Goal: Information Seeking & Learning: Learn about a topic

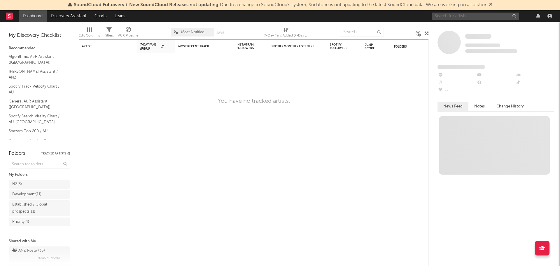
click at [505, 17] on input "text" at bounding box center [476, 16] width 88 height 7
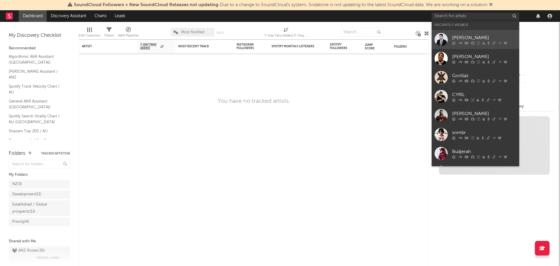
click at [475, 43] on div at bounding box center [484, 43] width 64 height 4
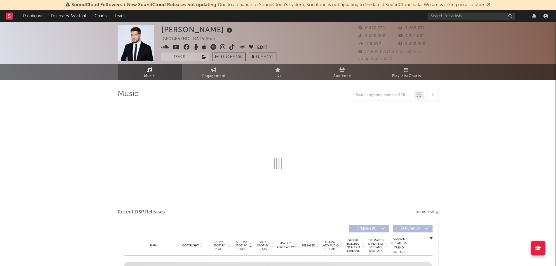
select select "6m"
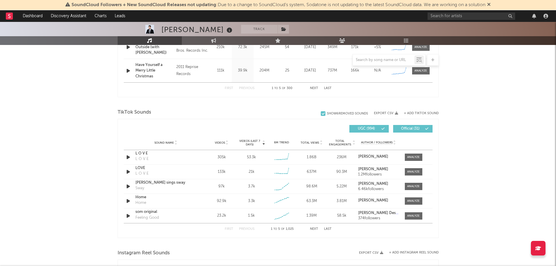
scroll to position [350, 0]
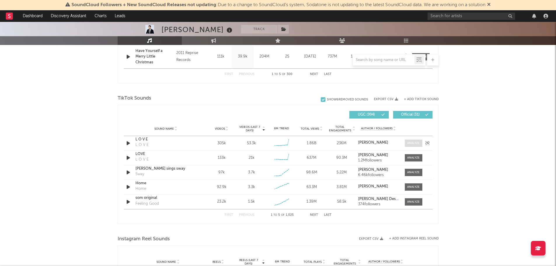
click at [416, 144] on div at bounding box center [413, 143] width 13 height 4
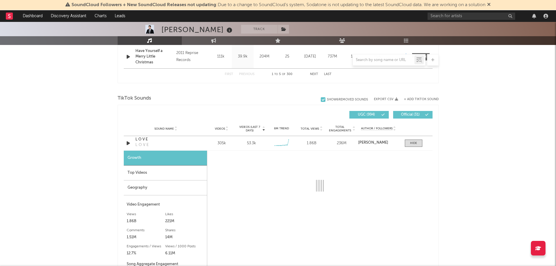
select select "6m"
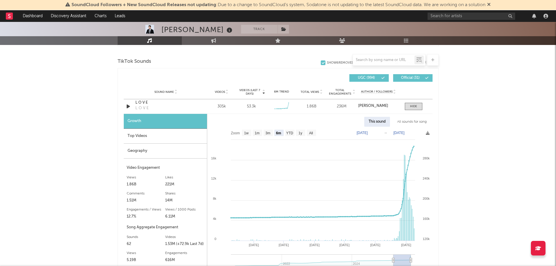
scroll to position [409, 0]
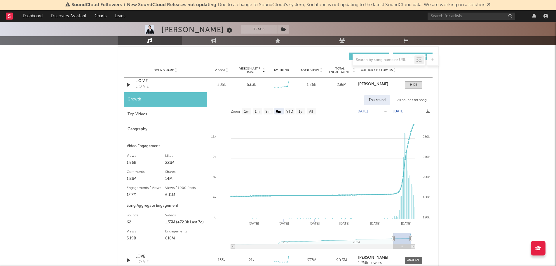
click at [136, 114] on div "Top Videos" at bounding box center [165, 114] width 83 height 15
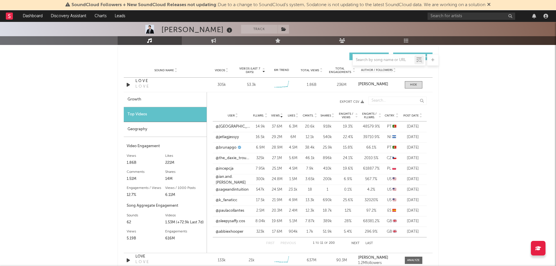
click at [421, 116] on icon at bounding box center [420, 117] width 3 height 2
click at [229, 126] on link "@le_sserafim" at bounding box center [227, 127] width 23 height 6
click at [229, 136] on link "@zaynahbear" at bounding box center [228, 137] width 24 height 6
click at [231, 148] on link "@iam.moana.inparis" at bounding box center [233, 148] width 34 height 6
click at [226, 160] on link "@manjunamai" at bounding box center [228, 158] width 25 height 6
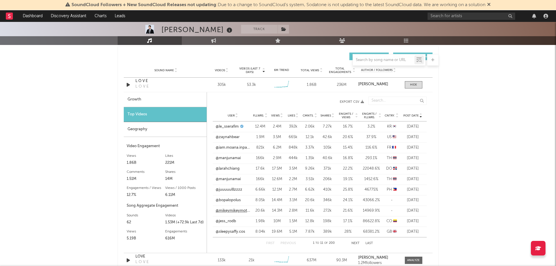
click at [234, 212] on link "@mikeymikeymotocykey" at bounding box center [233, 211] width 34 height 6
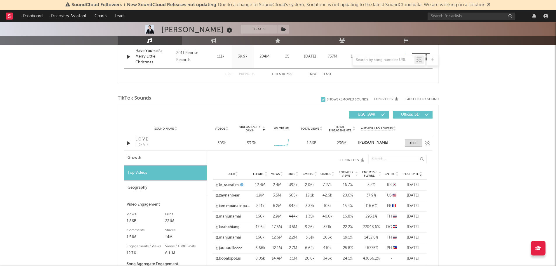
click at [141, 140] on div "L O V E" at bounding box center [165, 140] width 61 height 6
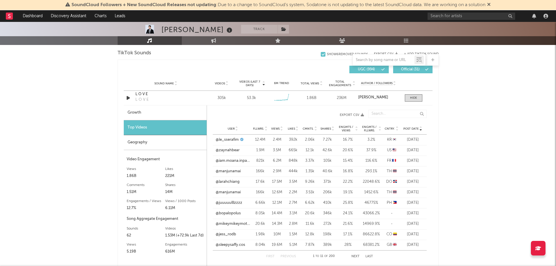
scroll to position [409, 0]
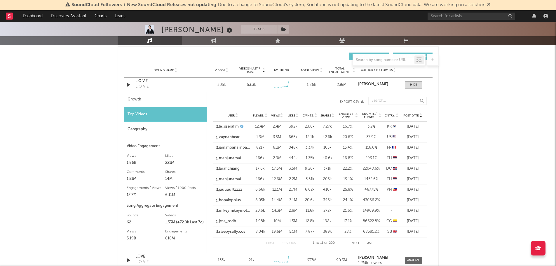
click at [147, 128] on div "Geography" at bounding box center [165, 129] width 83 height 15
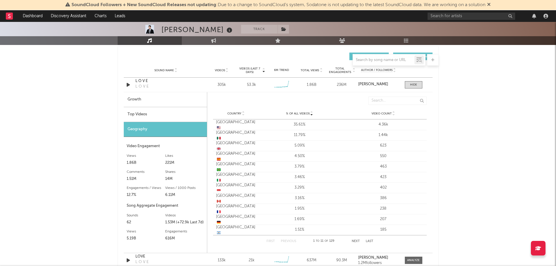
click at [142, 112] on div "Top Videos" at bounding box center [165, 114] width 83 height 15
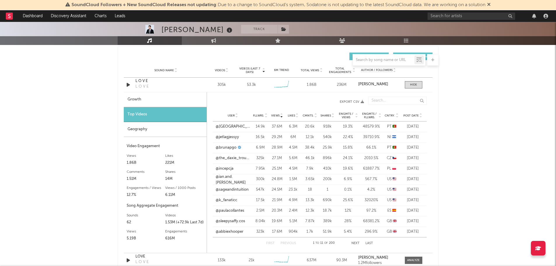
click at [421, 116] on icon at bounding box center [420, 117] width 3 height 2
click at [397, 114] on icon at bounding box center [397, 114] width 3 height 2
click at [226, 189] on link "@lukeandsassyscott" at bounding box center [230, 190] width 28 height 6
click at [356, 244] on button "Next" at bounding box center [355, 243] width 8 height 3
click at [286, 244] on button "Previous" at bounding box center [287, 243] width 15 height 3
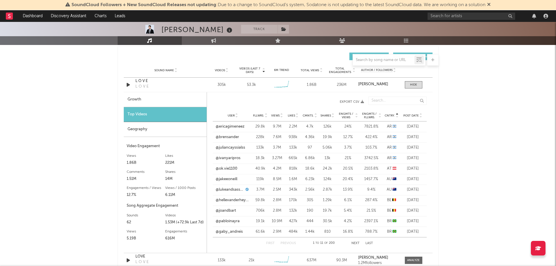
click at [419, 116] on icon at bounding box center [420, 117] width 3 height 2
click at [410, 116] on span "Post Date" at bounding box center [410, 116] width 15 height 4
click at [419, 114] on icon at bounding box center [420, 114] width 3 height 2
click at [420, 116] on icon at bounding box center [420, 117] width 3 height 2
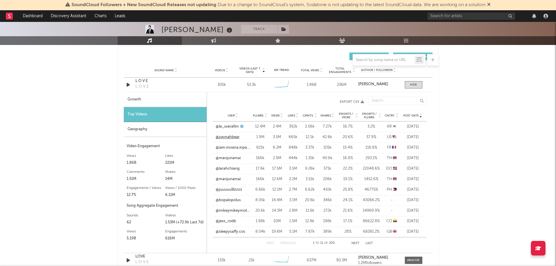
click at [222, 136] on link "@zaynahbear" at bounding box center [228, 137] width 24 height 6
click at [227, 233] on link "@sleepysaffy.cos" at bounding box center [230, 232] width 29 height 6
click at [494, 15] on input "text" at bounding box center [472, 16] width 88 height 7
click at [450, 15] on input "smile" at bounding box center [472, 16] width 88 height 7
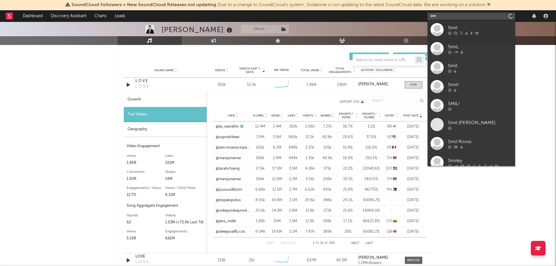
type input "s"
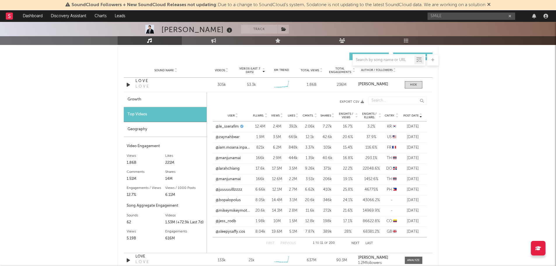
click at [76, 87] on div "[PERSON_NAME] Track [GEOGRAPHIC_DATA] | Pop Edit Track Benchmark Summary 6,870,…" at bounding box center [278, 134] width 556 height 1042
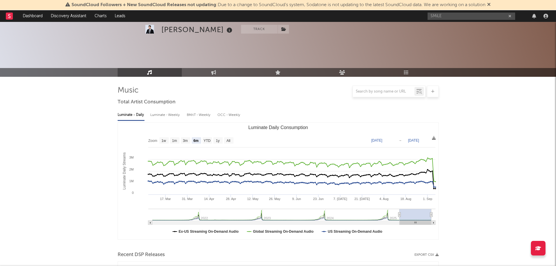
scroll to position [0, 0]
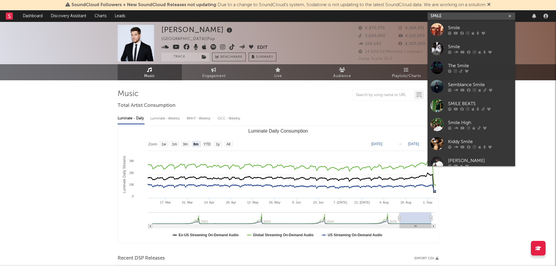
click at [451, 13] on input "SMiLE" at bounding box center [472, 16] width 88 height 7
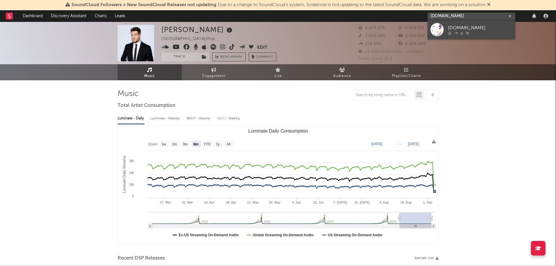
type input "[DOMAIN_NAME]"
click at [457, 27] on div "[DOMAIN_NAME]" at bounding box center [480, 27] width 64 height 7
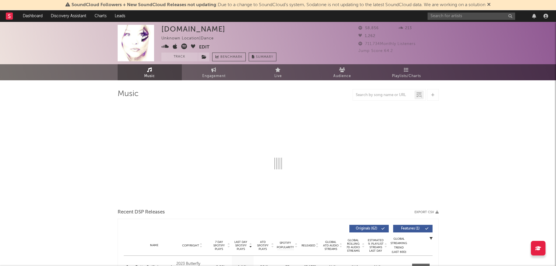
select select "6m"
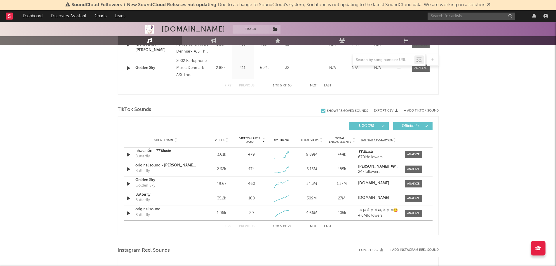
scroll to position [350, 0]
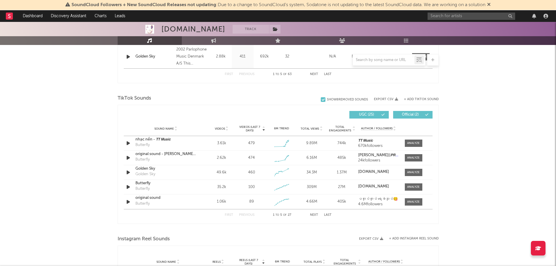
click at [313, 215] on button "Next" at bounding box center [314, 214] width 8 height 3
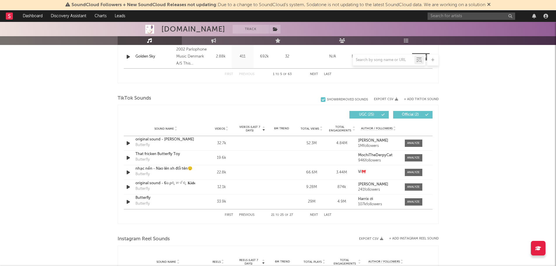
click at [313, 215] on button "Next" at bounding box center [314, 214] width 8 height 3
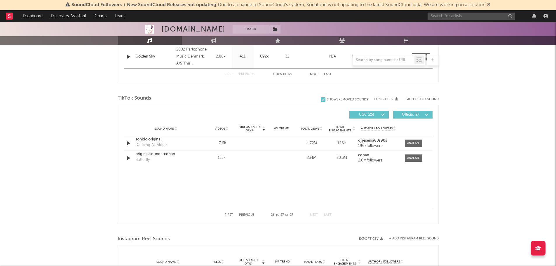
click at [227, 215] on button "First" at bounding box center [229, 214] width 8 height 3
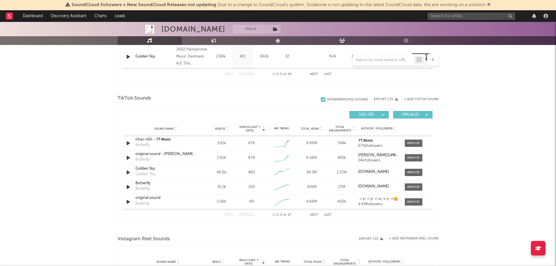
scroll to position [0, 0]
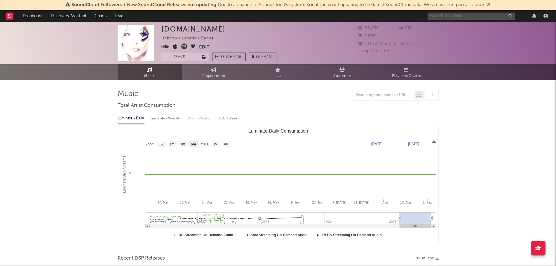
click at [458, 16] on input "text" at bounding box center [472, 16] width 88 height 7
click at [440, 13] on input "text" at bounding box center [472, 16] width 88 height 7
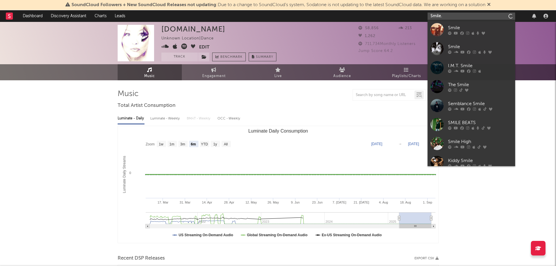
type input "Smile"
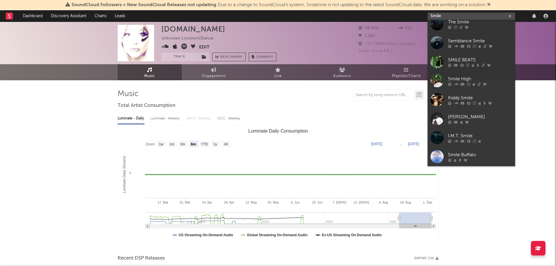
scroll to position [20, 0]
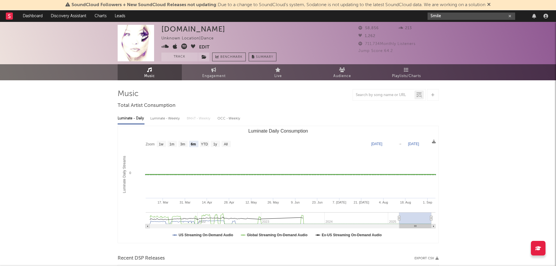
click at [507, 15] on input "Smile" at bounding box center [472, 16] width 88 height 7
click at [509, 15] on icon "button" at bounding box center [509, 16] width 3 height 4
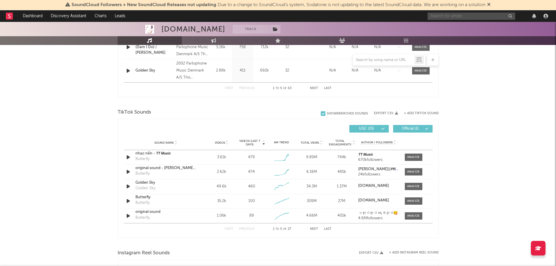
scroll to position [350, 0]
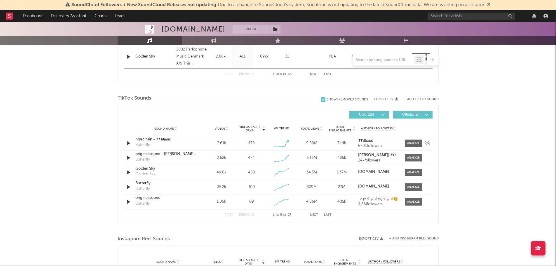
click at [144, 139] on div "nhạc nền - 𝙏𝙏 𝙈𝙪𝙨𝙞𝙘" at bounding box center [165, 140] width 61 height 6
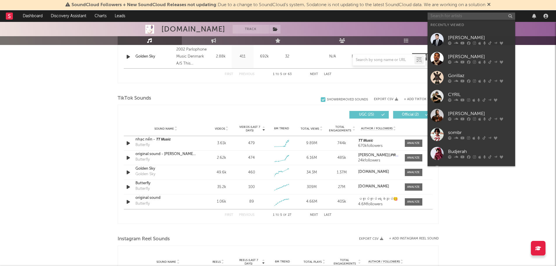
click at [463, 15] on input "text" at bounding box center [472, 16] width 88 height 7
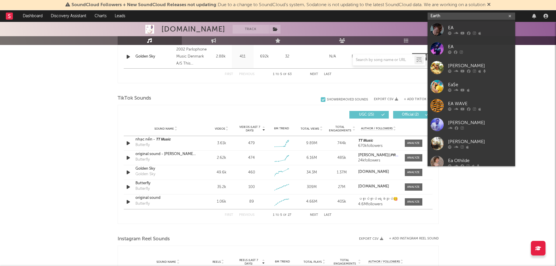
click at [454, 16] on input "Earth" at bounding box center [472, 16] width 88 height 7
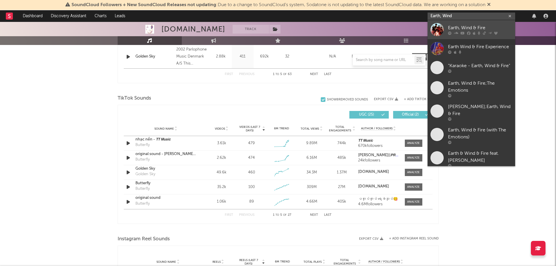
type input "Earth, Wind"
click at [453, 24] on link "Earth, Wind & Fire" at bounding box center [472, 29] width 88 height 19
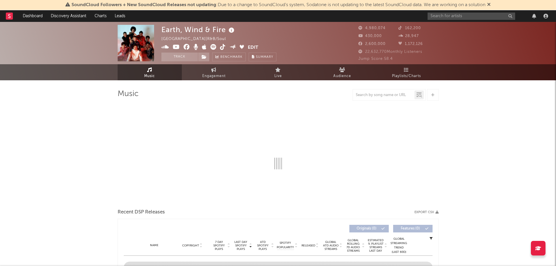
select select "6m"
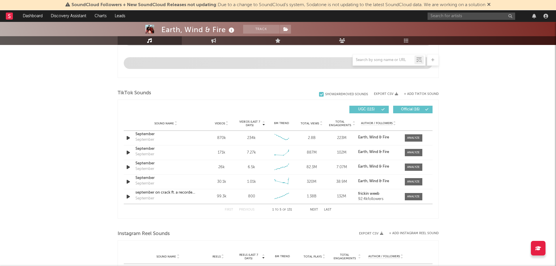
scroll to position [350, 0]
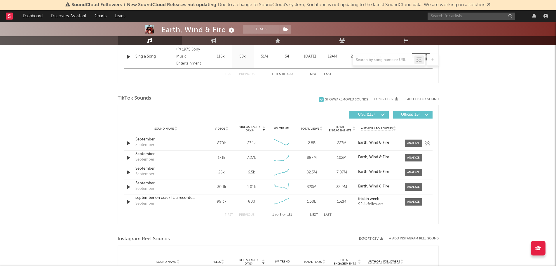
click at [145, 141] on div "September" at bounding box center [165, 140] width 61 height 6
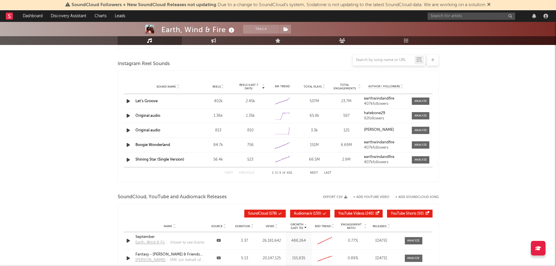
scroll to position [584, 0]
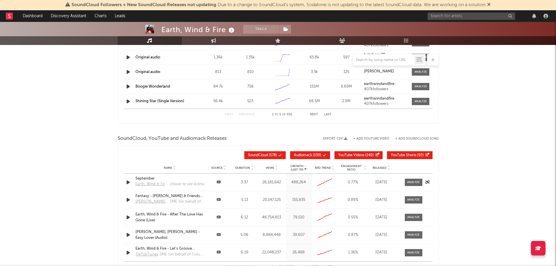
click at [145, 179] on div "September" at bounding box center [169, 179] width 69 height 6
click at [471, 15] on input "text" at bounding box center [472, 16] width 88 height 7
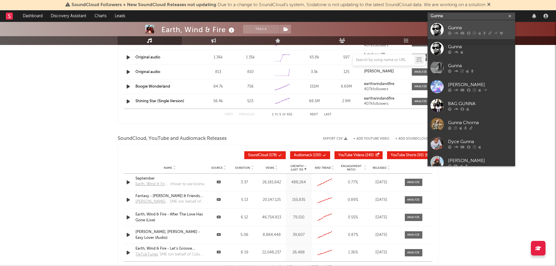
type input "Gunna"
click at [462, 27] on div "Gunna" at bounding box center [480, 27] width 64 height 7
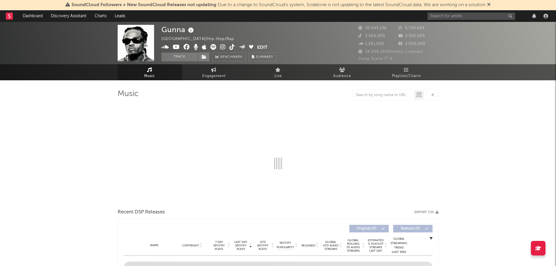
select select "6m"
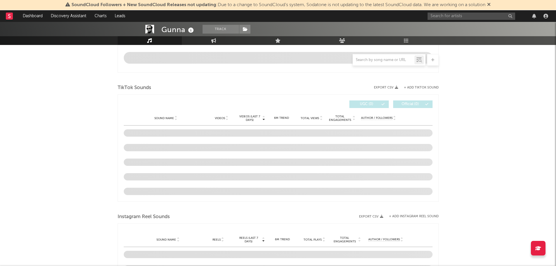
scroll to position [350, 0]
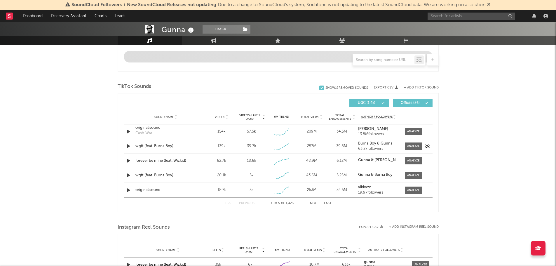
click at [149, 146] on div "wgft (feat. Burna Boy)" at bounding box center [165, 146] width 61 height 6
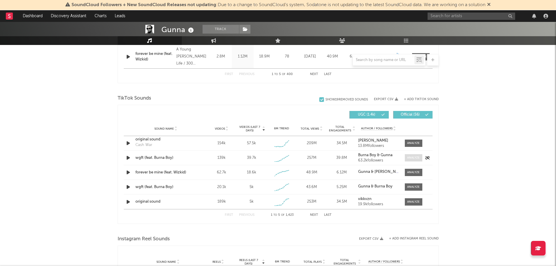
click at [413, 158] on div at bounding box center [413, 158] width 13 height 4
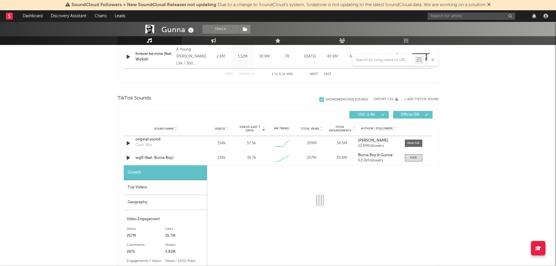
select select "1w"
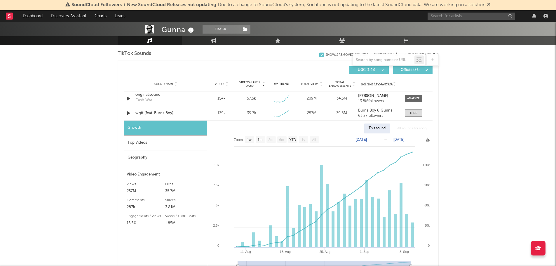
scroll to position [409, 0]
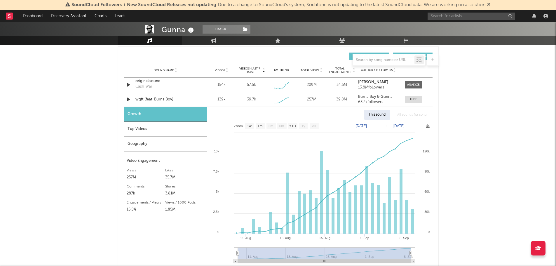
click at [137, 129] on div "Top Videos" at bounding box center [165, 129] width 83 height 15
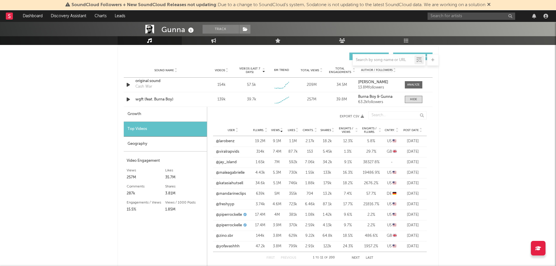
click at [419, 131] on icon at bounding box center [420, 131] width 3 height 2
click at [141, 147] on div "Geography" at bounding box center [165, 144] width 83 height 15
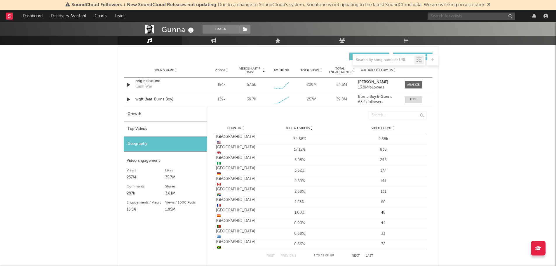
click at [447, 16] on input "text" at bounding box center [472, 16] width 88 height 7
click at [458, 16] on input "[PERSON_NAME]" at bounding box center [472, 16] width 88 height 7
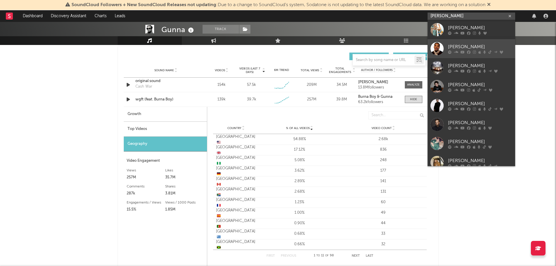
type input "[PERSON_NAME]"
drag, startPoint x: 458, startPoint y: 44, endPoint x: 467, endPoint y: 1, distance: 44.6
click at [458, 44] on div "[PERSON_NAME]" at bounding box center [480, 46] width 64 height 7
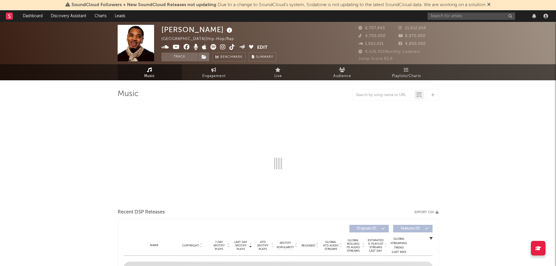
select select "6m"
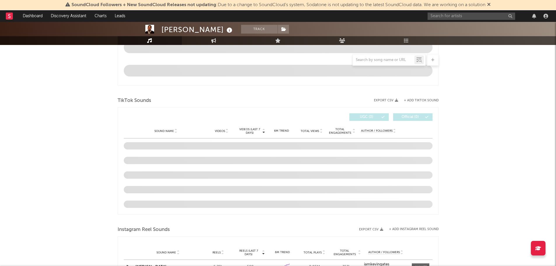
scroll to position [350, 0]
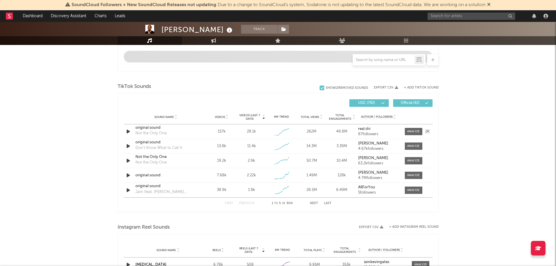
click at [148, 130] on div "original sound" at bounding box center [165, 128] width 61 height 6
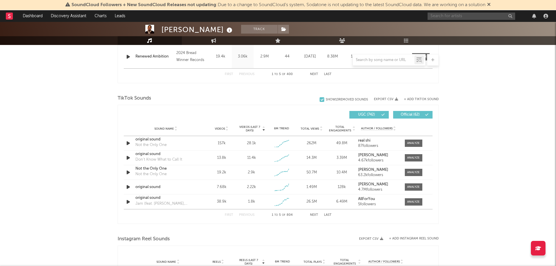
click at [456, 17] on input "text" at bounding box center [472, 16] width 88 height 7
click at [453, 15] on input "sombr" at bounding box center [472, 16] width 88 height 7
click at [445, 16] on input "somb" at bounding box center [472, 16] width 88 height 7
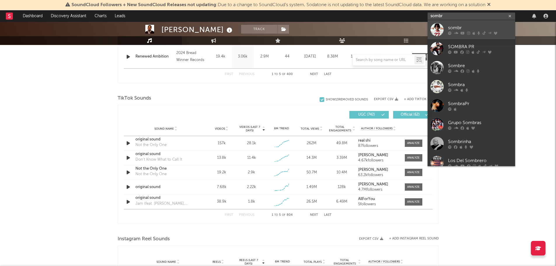
type input "sombr"
click at [454, 32] on icon at bounding box center [456, 33] width 4 height 4
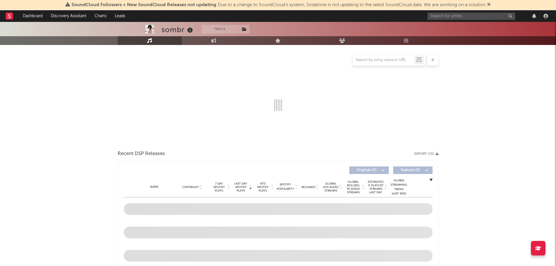
scroll to position [117, 0]
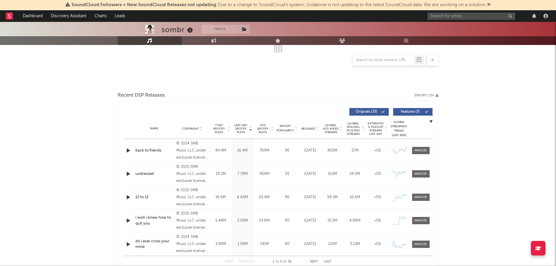
select select "6m"
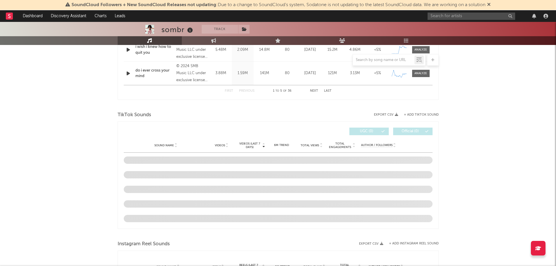
scroll to position [338, 0]
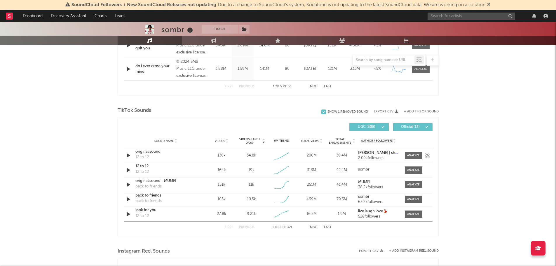
click at [151, 152] on div "original sound" at bounding box center [165, 152] width 61 height 6
click at [410, 157] on div at bounding box center [413, 155] width 13 height 4
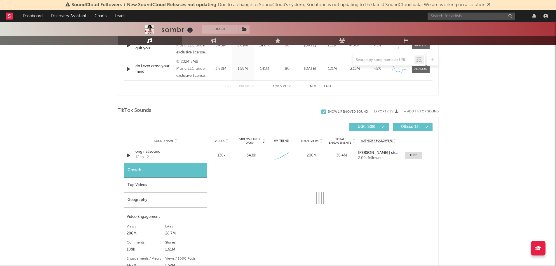
scroll to position [396, 0]
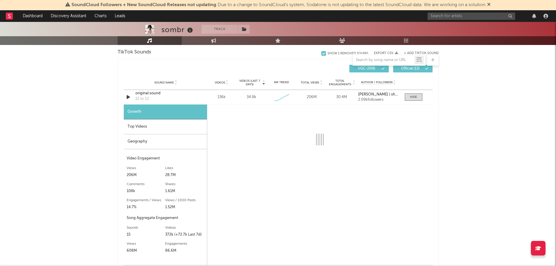
select select "1w"
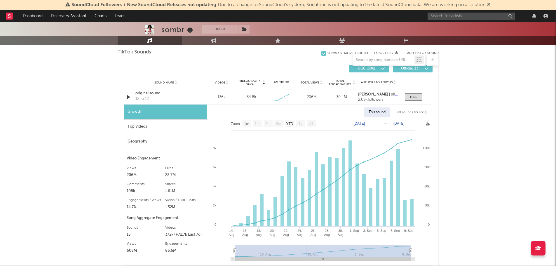
click at [135, 126] on div "Top Videos" at bounding box center [165, 126] width 83 height 15
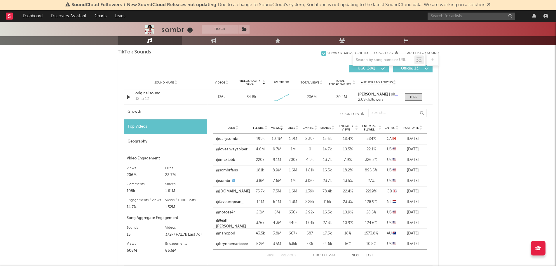
click at [422, 129] on icon at bounding box center [420, 129] width 3 height 2
click at [231, 212] on link "@tashdelrosario" at bounding box center [230, 213] width 28 height 6
click at [62, 107] on div "sombr Track [GEOGRAPHIC_DATA] | Indie Rock Edit Track Benchmark Summary 2,212,4…" at bounding box center [278, 147] width 556 height 1042
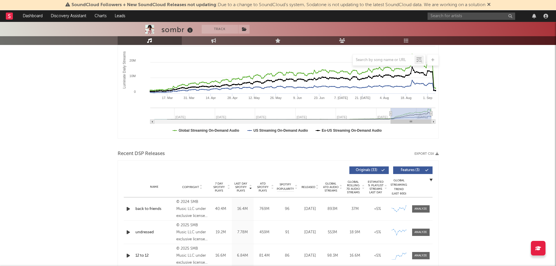
scroll to position [0, 0]
